Goal: Information Seeking & Learning: Find specific fact

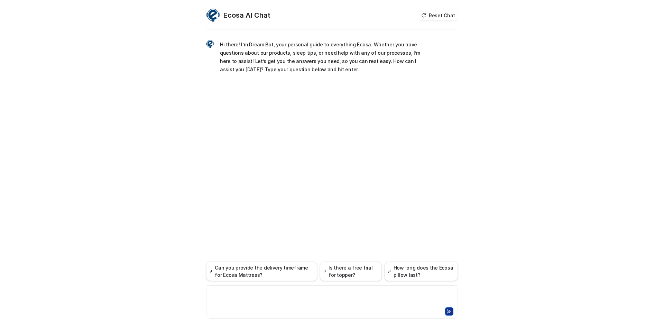
click at [251, 293] on div at bounding box center [332, 298] width 248 height 16
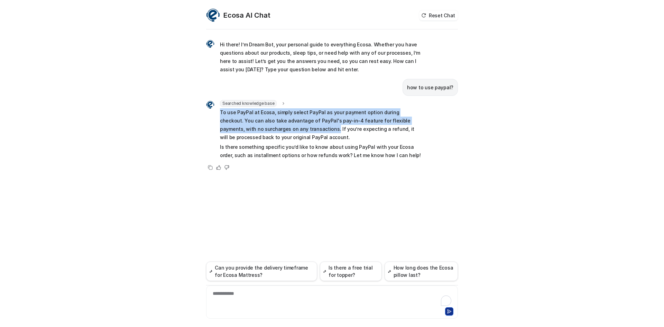
drag, startPoint x: 217, startPoint y: 112, endPoint x: 291, endPoint y: 130, distance: 76.6
click at [291, 130] on div "Searched knowledge base search_queries : [ "how to use PayPal" ] To use PayPal …" at bounding box center [314, 130] width 216 height 61
copy p "To use PayPal at Ecosa, simply select PayPal as your payment option during chec…"
